Goal: Transaction & Acquisition: Download file/media

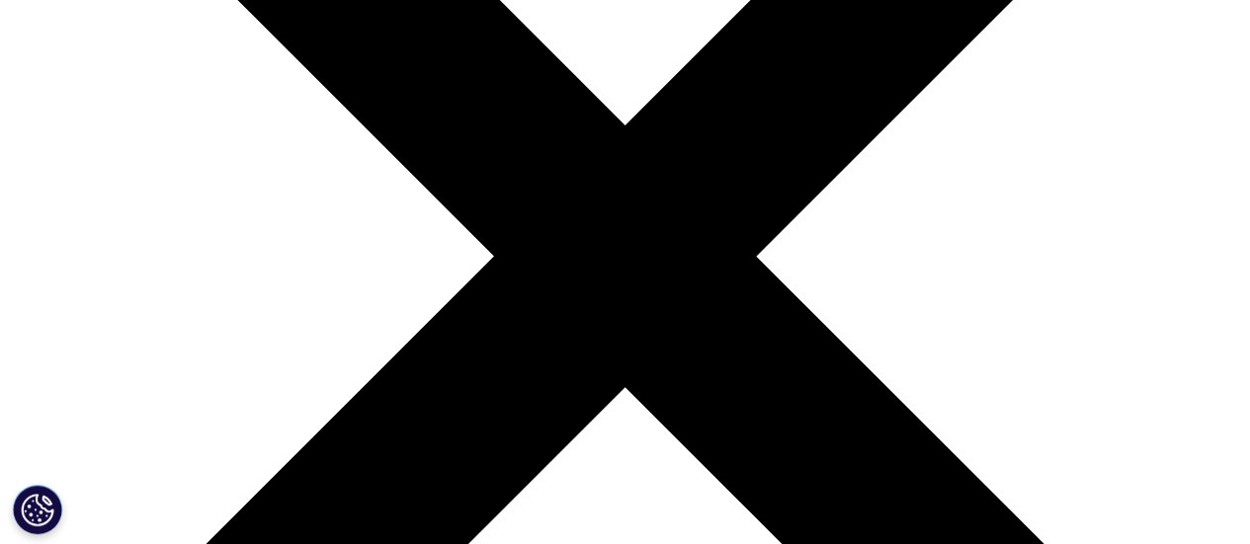
scroll to position [198, 0]
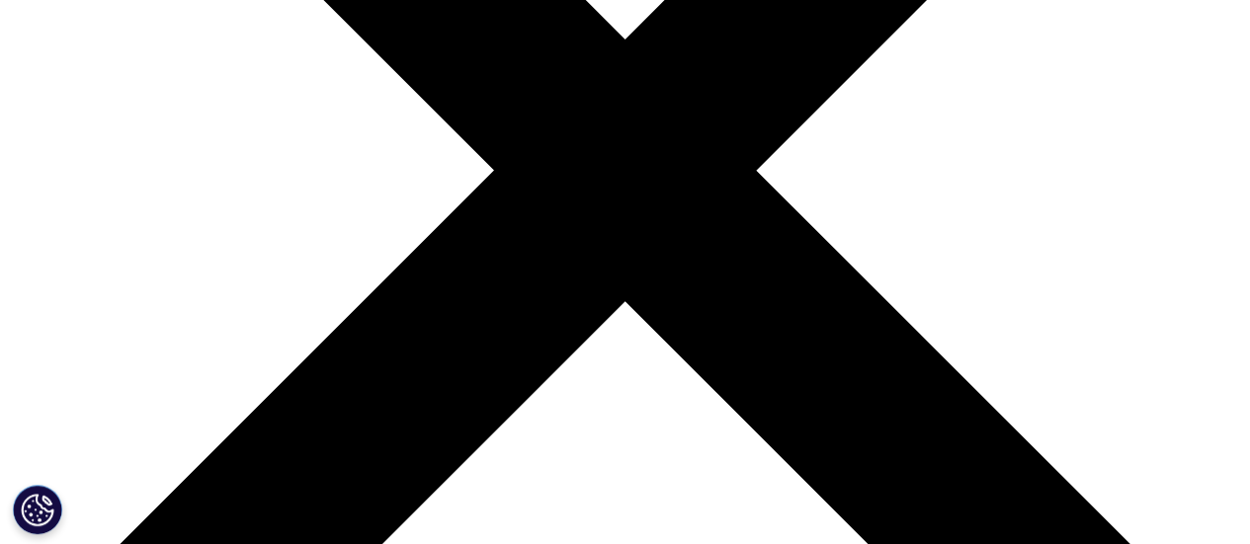
scroll to position [494, 0]
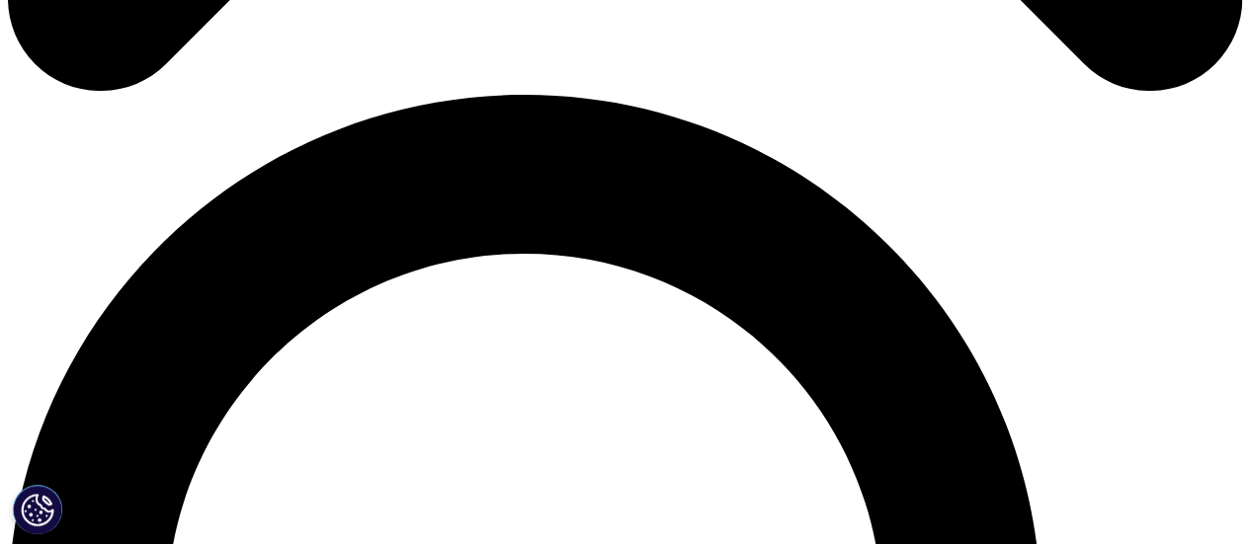
scroll to position [1186, 0]
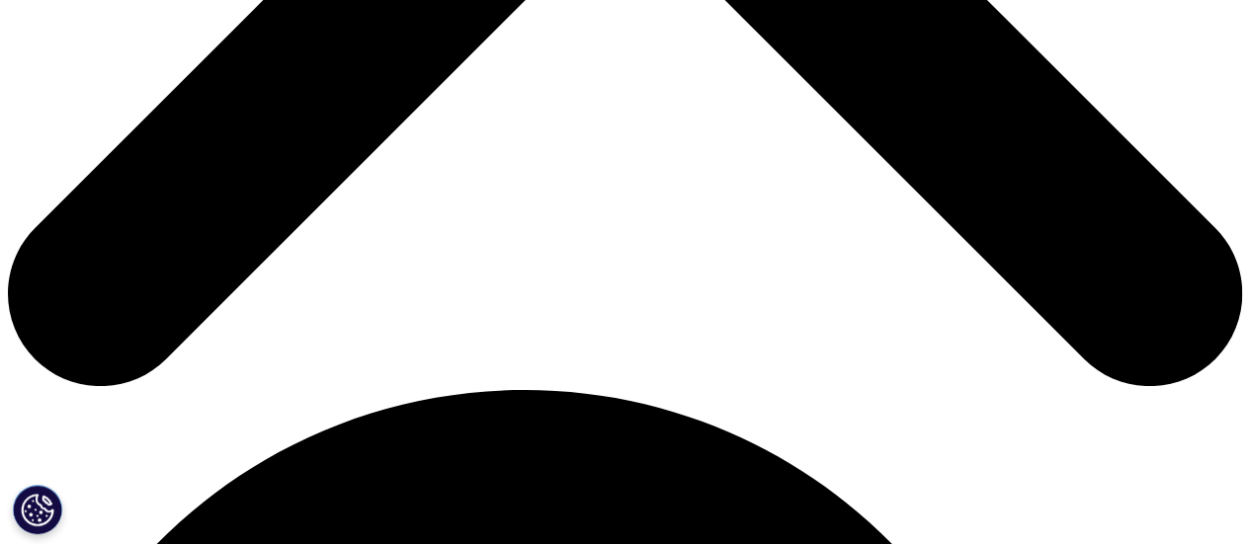
scroll to position [790, 0]
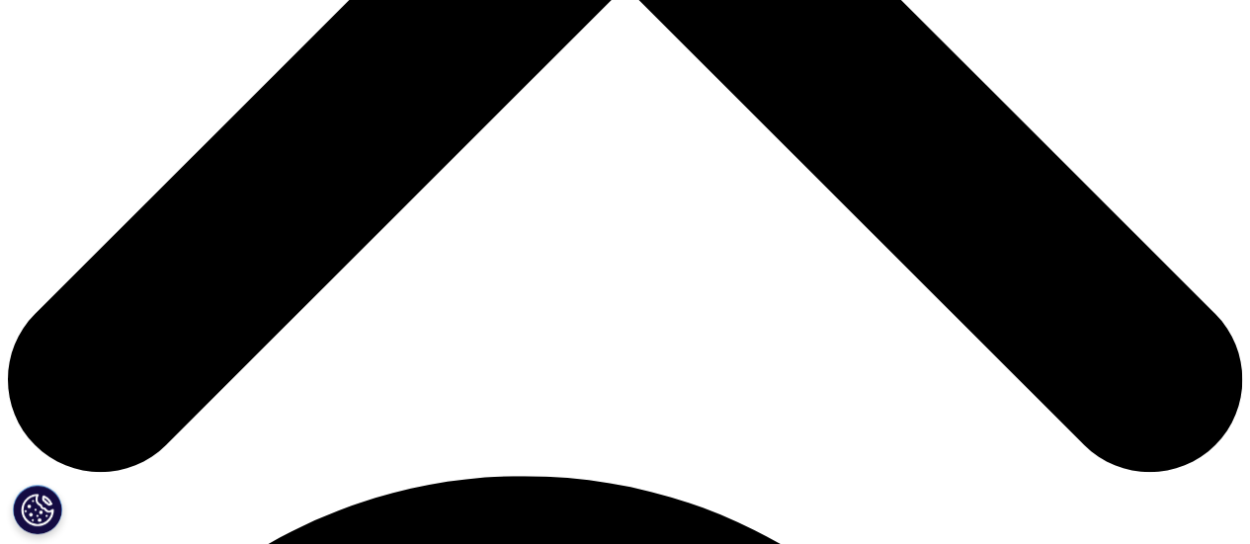
type input "Petru"
type input "Friptu"
type input "petrufriptu@yahoo.com"
select select "Romania"
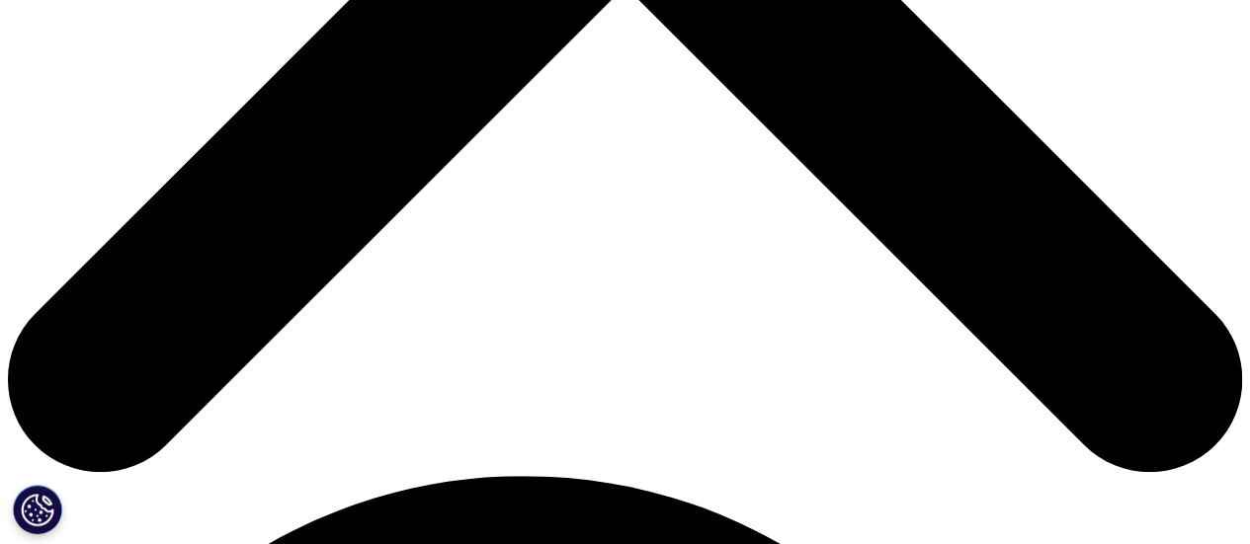
scroll to position [1099, 0]
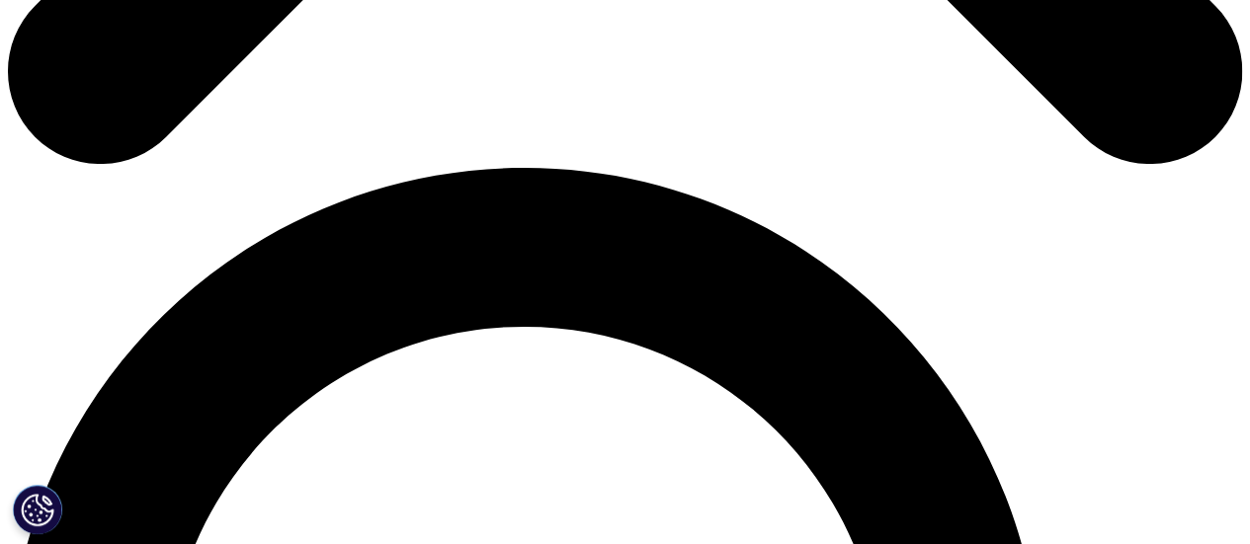
type input "GM"
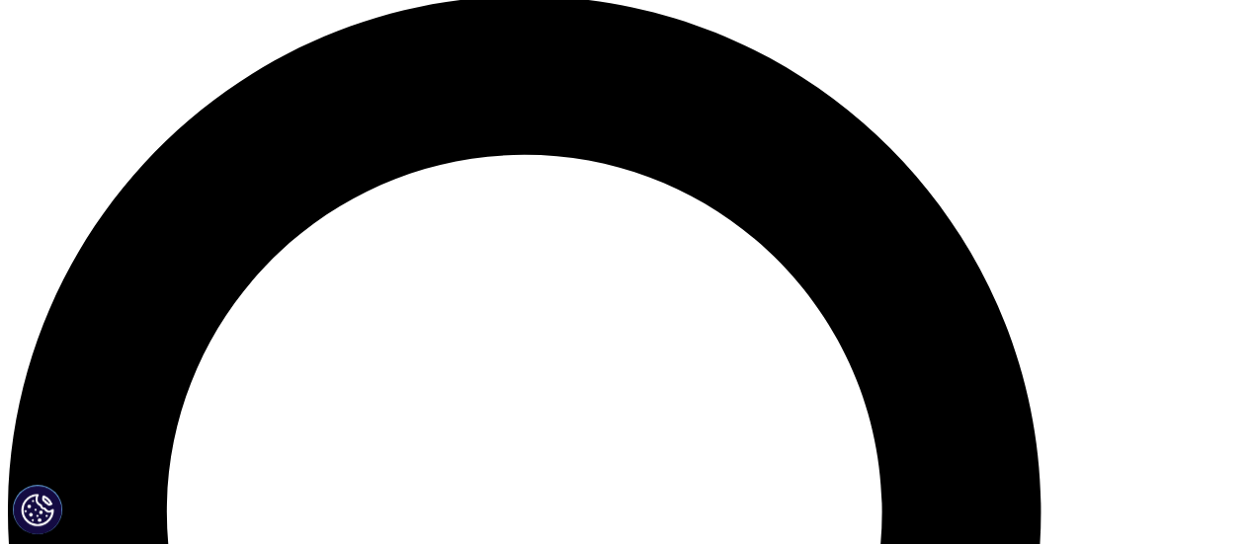
scroll to position [1296, 0]
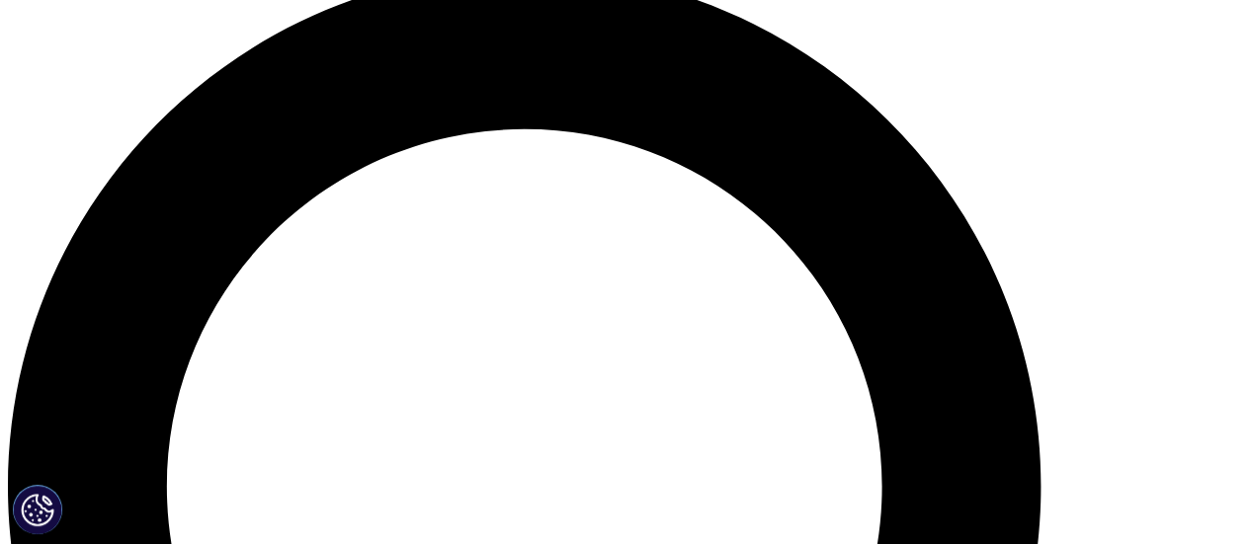
type input "LUXORISE"
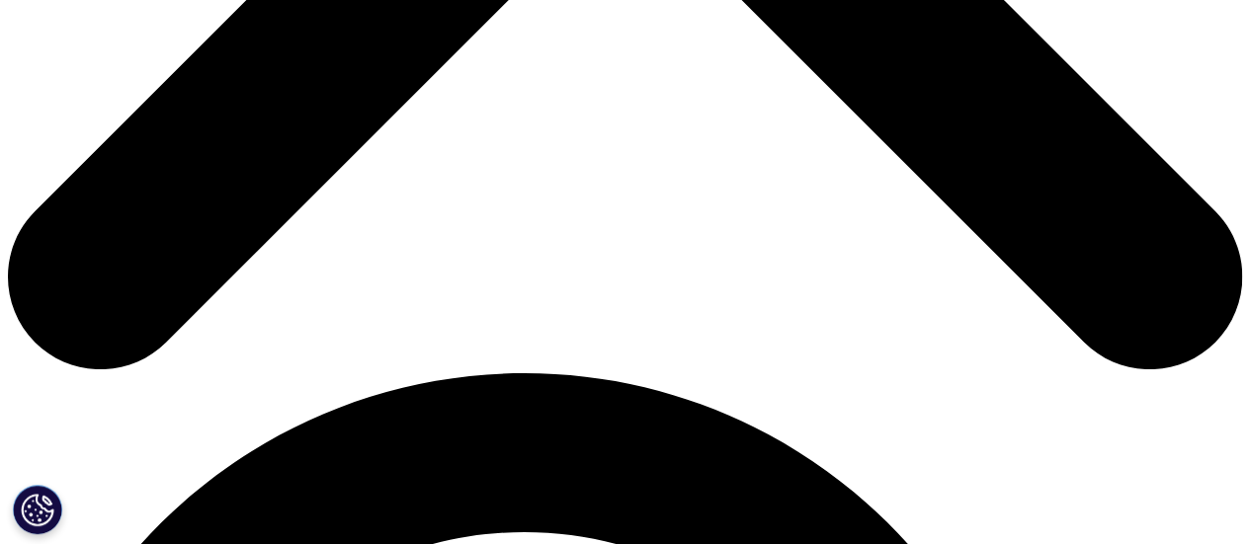
scroll to position [624, 1166]
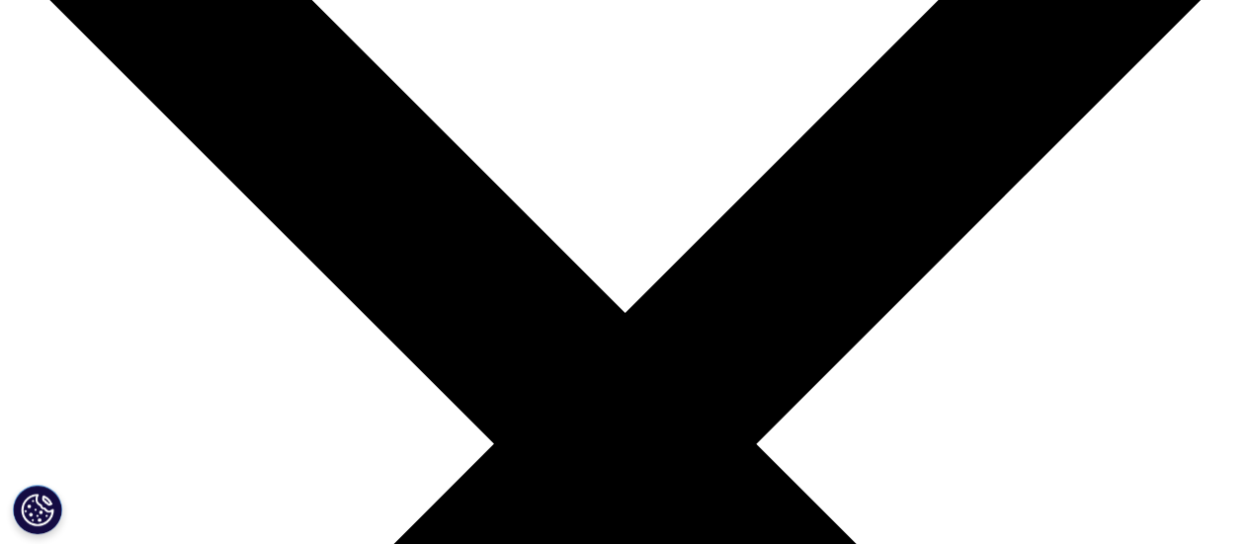
scroll to position [0, 0]
